Goal: Check status

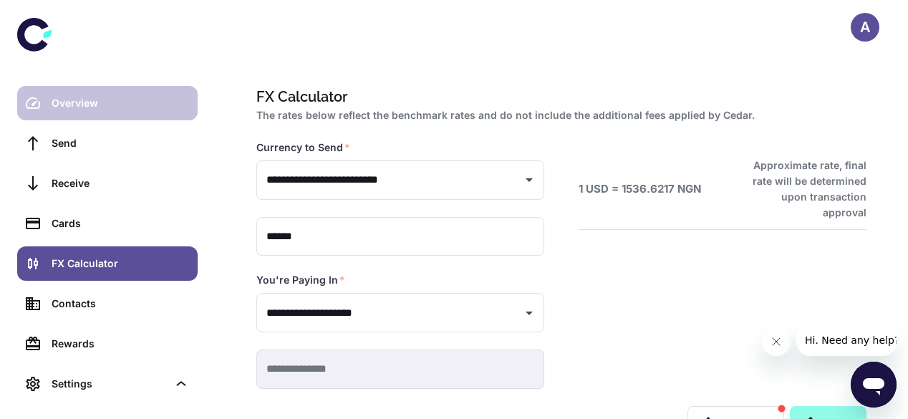
click at [97, 97] on div "Overview" at bounding box center [121, 103] width 138 height 16
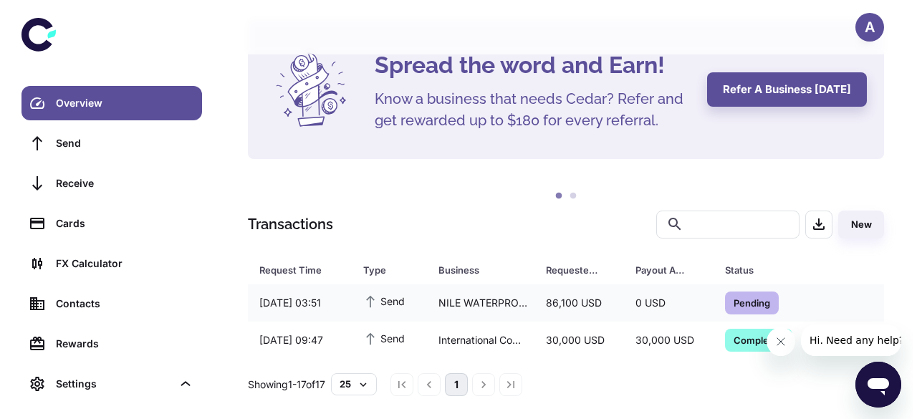
scroll to position [71, 0]
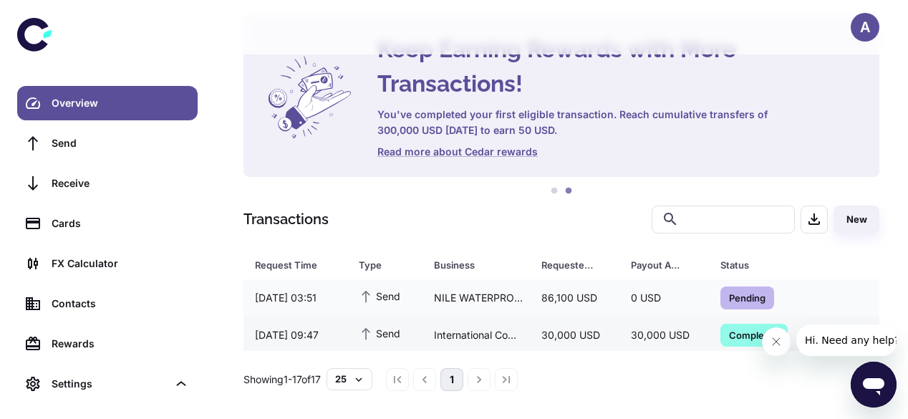
click at [683, 337] on div "30,000 USD" at bounding box center [665, 335] width 90 height 27
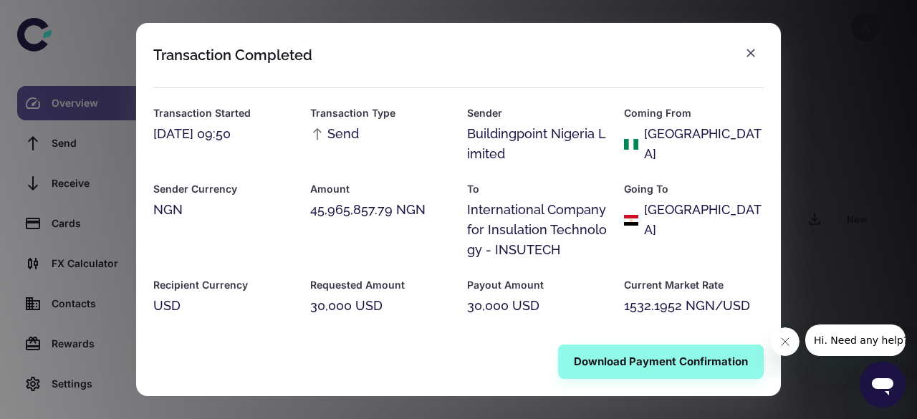
click at [783, 97] on div "Transaction Completed Transaction Started [DATE] 09:50 Transaction Type Send Se…" at bounding box center [458, 209] width 917 height 419
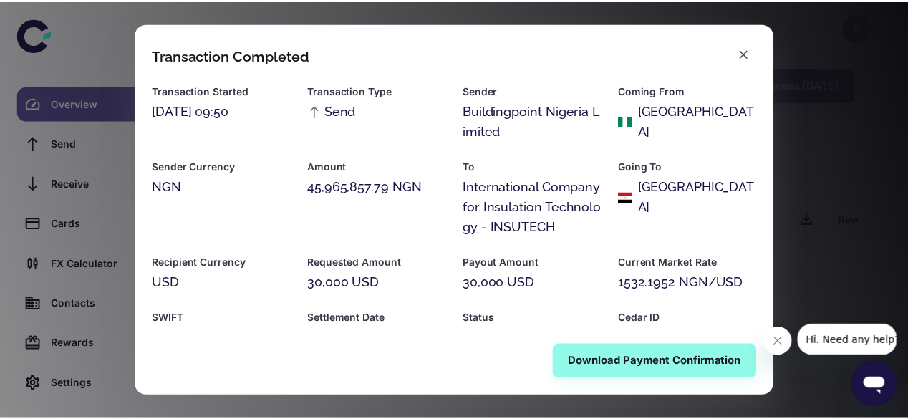
scroll to position [0, 0]
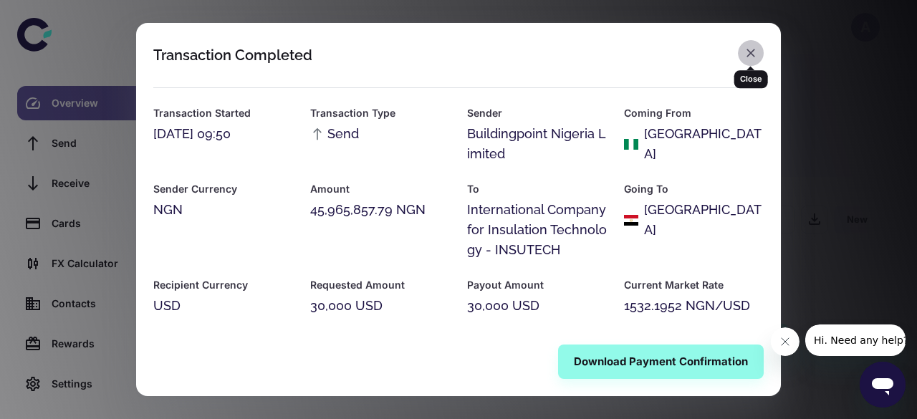
click at [747, 49] on icon "button" at bounding box center [751, 53] width 9 height 9
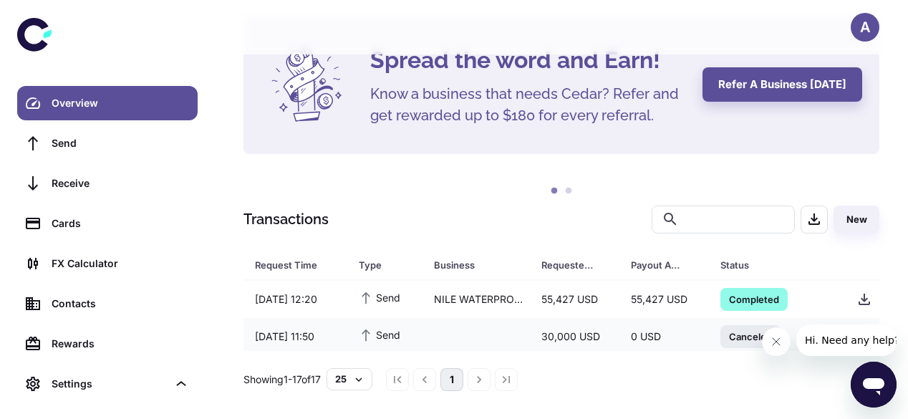
scroll to position [562, 0]
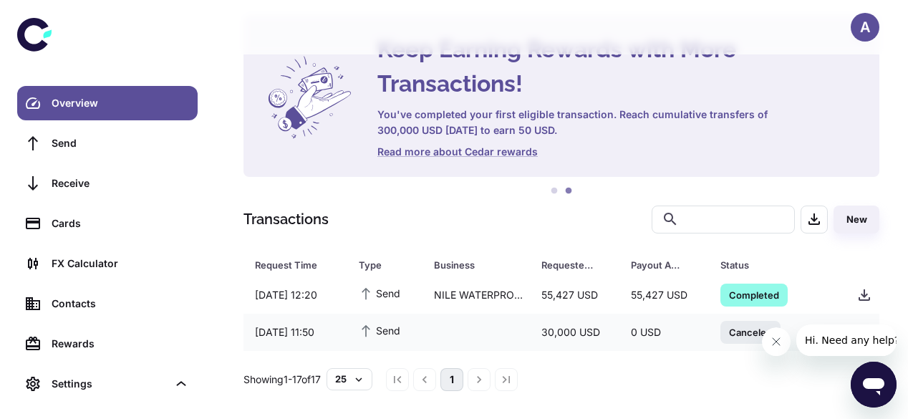
click at [779, 345] on icon "Close message from company" at bounding box center [775, 341] width 11 height 11
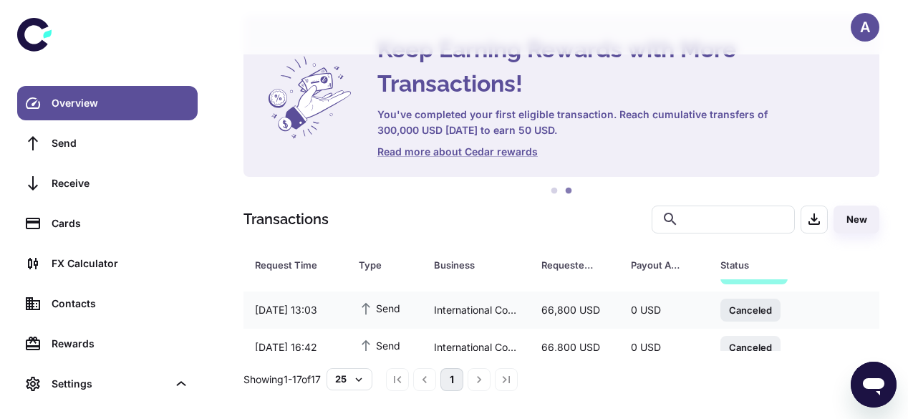
scroll to position [256, 0]
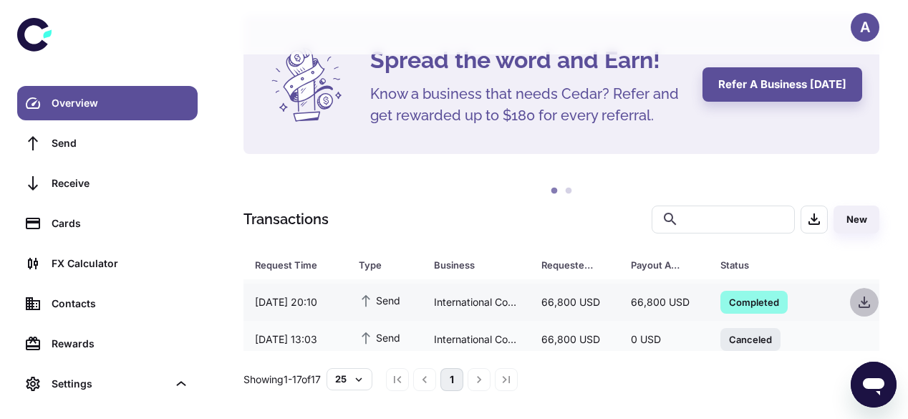
click at [871, 314] on button "button" at bounding box center [864, 302] width 29 height 29
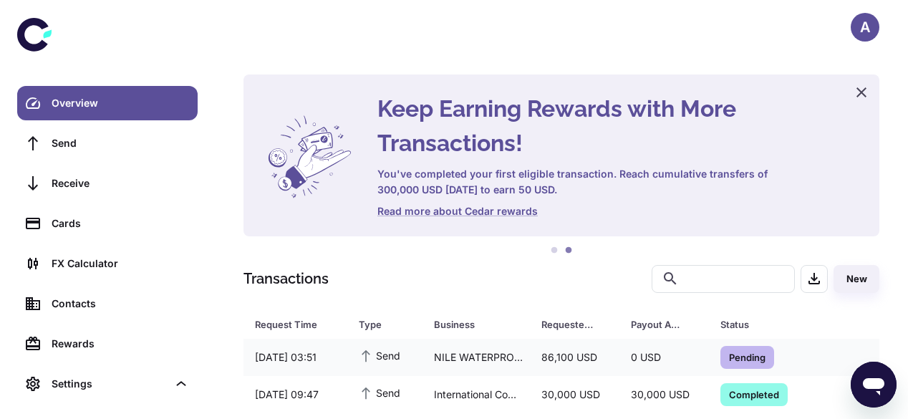
scroll to position [0, 0]
